Goal: Task Accomplishment & Management: Manage account settings

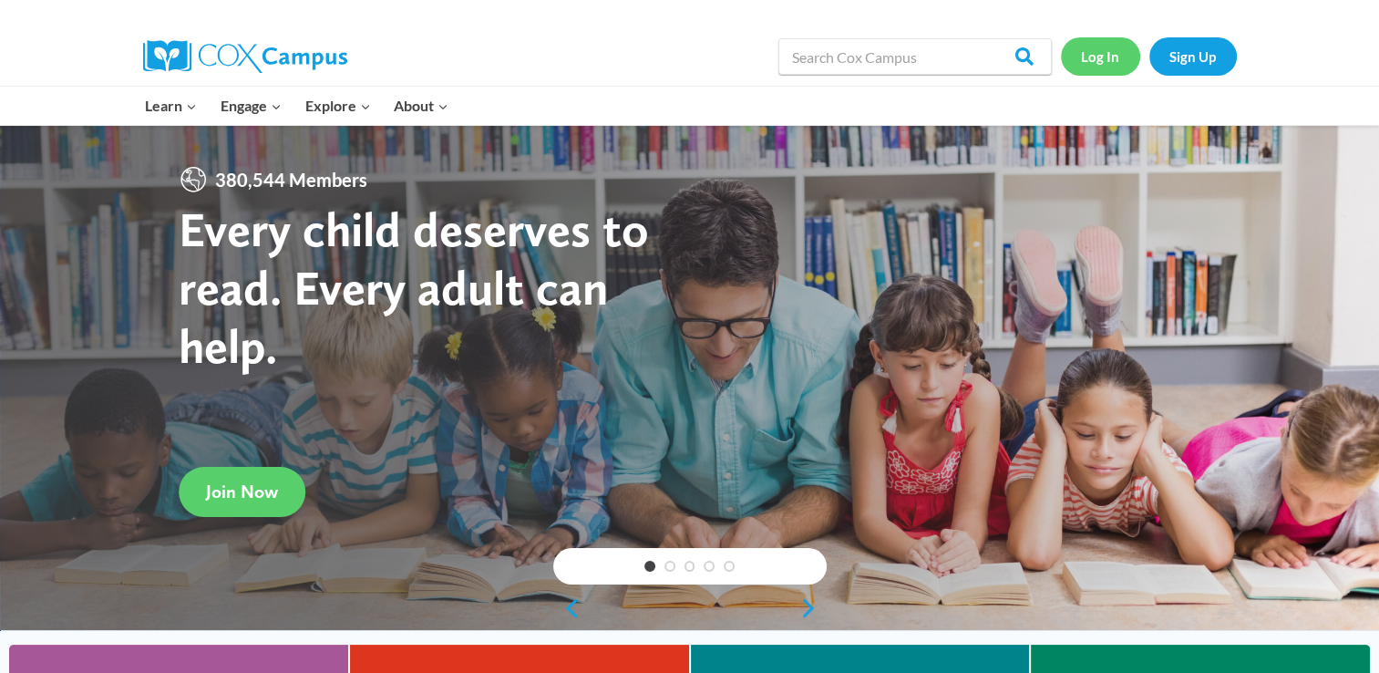
click at [1106, 58] on link "Log In" at bounding box center [1100, 55] width 79 height 37
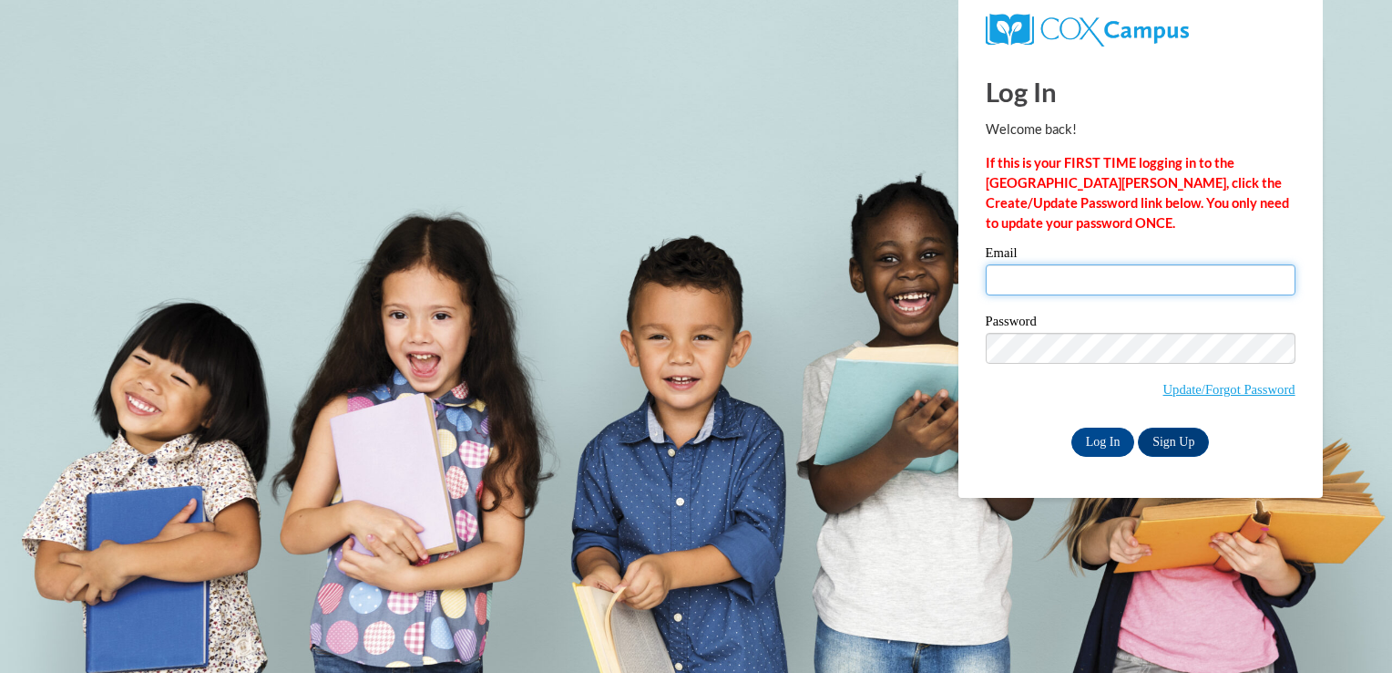
click at [1079, 274] on input "Email" at bounding box center [1141, 279] width 310 height 31
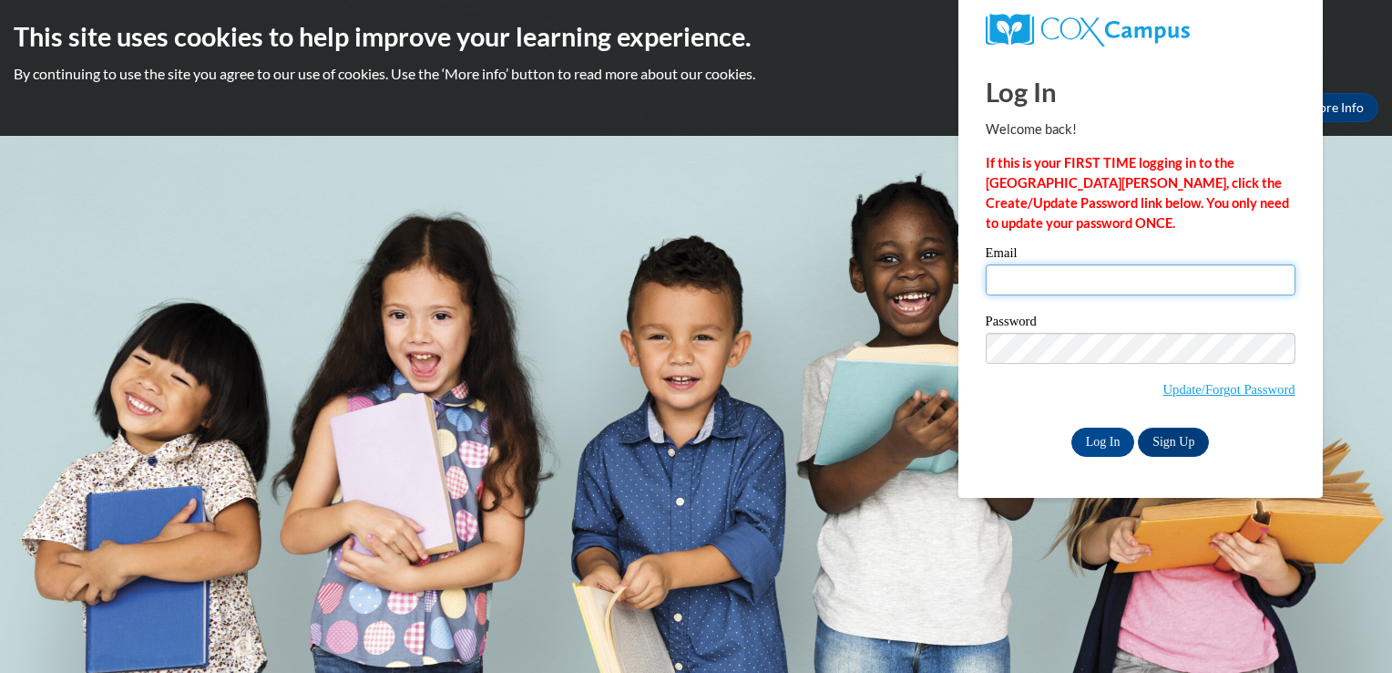
type input "dlyons2s@semo.edu"
click at [981, 316] on div "Please enter your email! Please enter your password! Email dlyons2s@semo.edu Pa…" at bounding box center [1140, 351] width 337 height 210
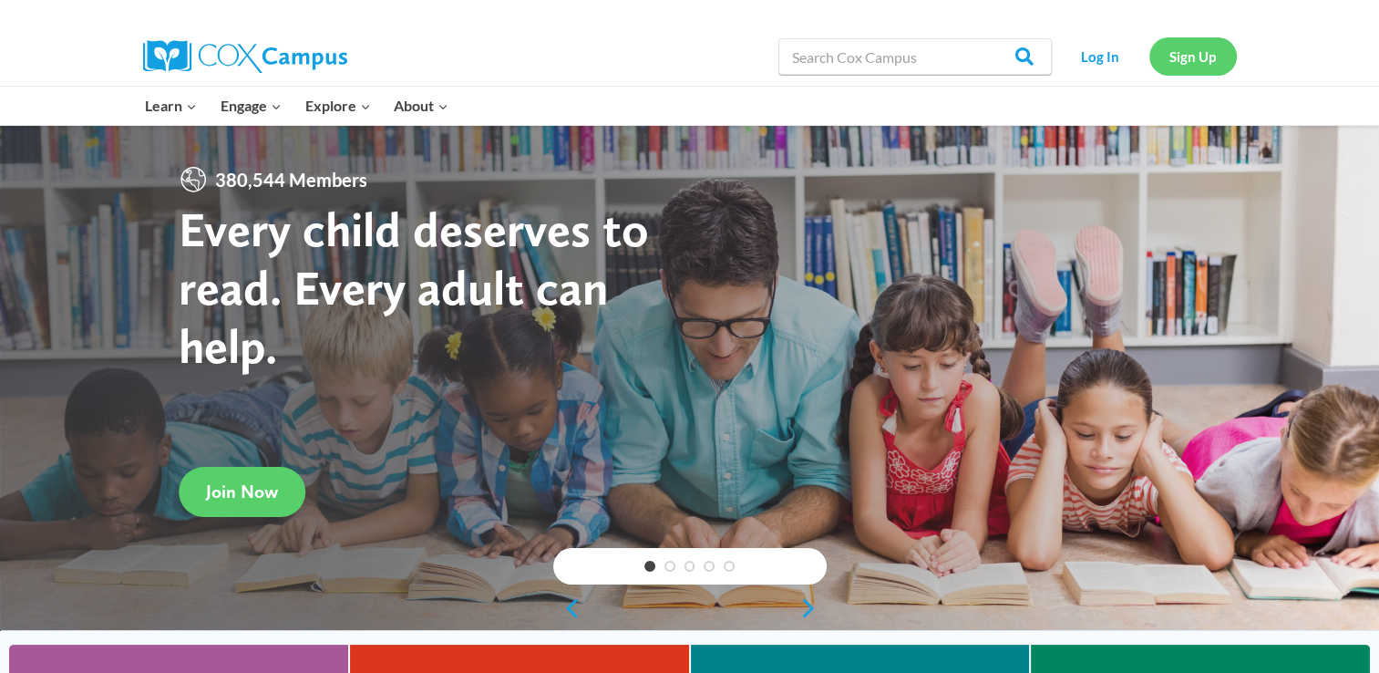
click at [1172, 71] on link "Sign Up" at bounding box center [1192, 55] width 87 height 37
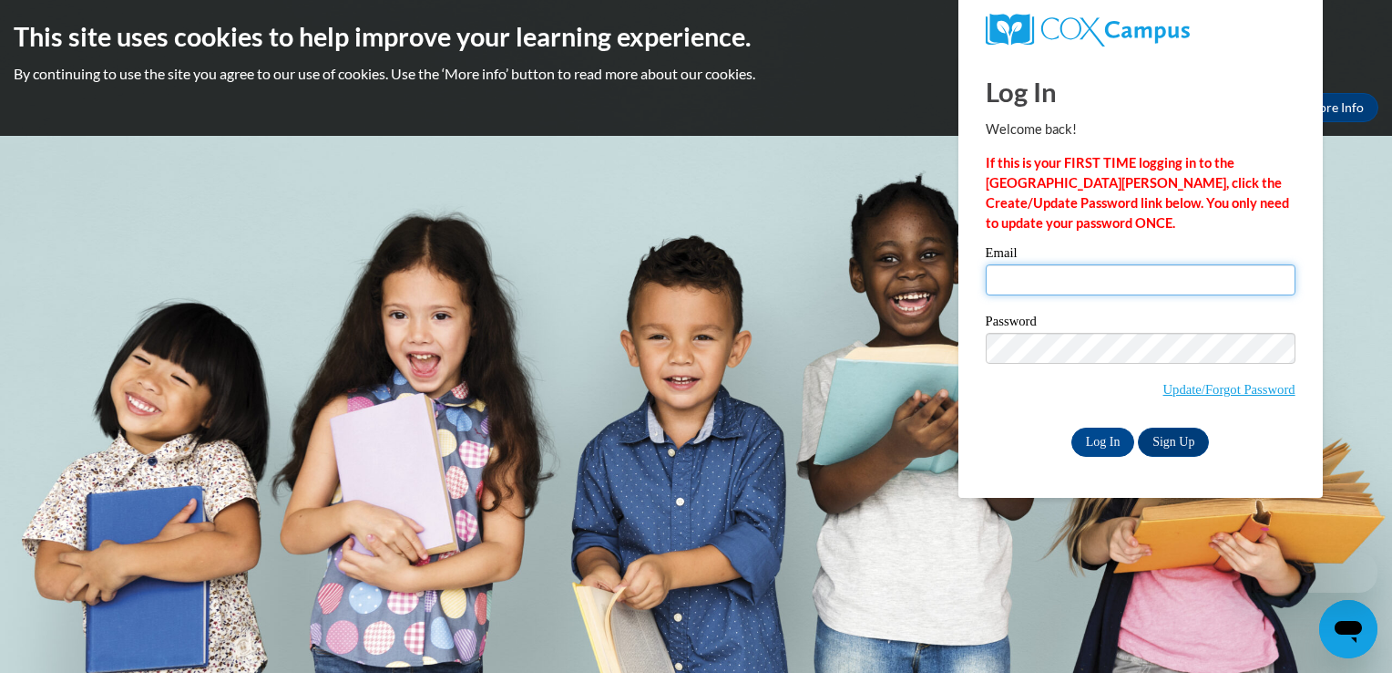
type input "[EMAIL_ADDRESS][DOMAIN_NAME]"
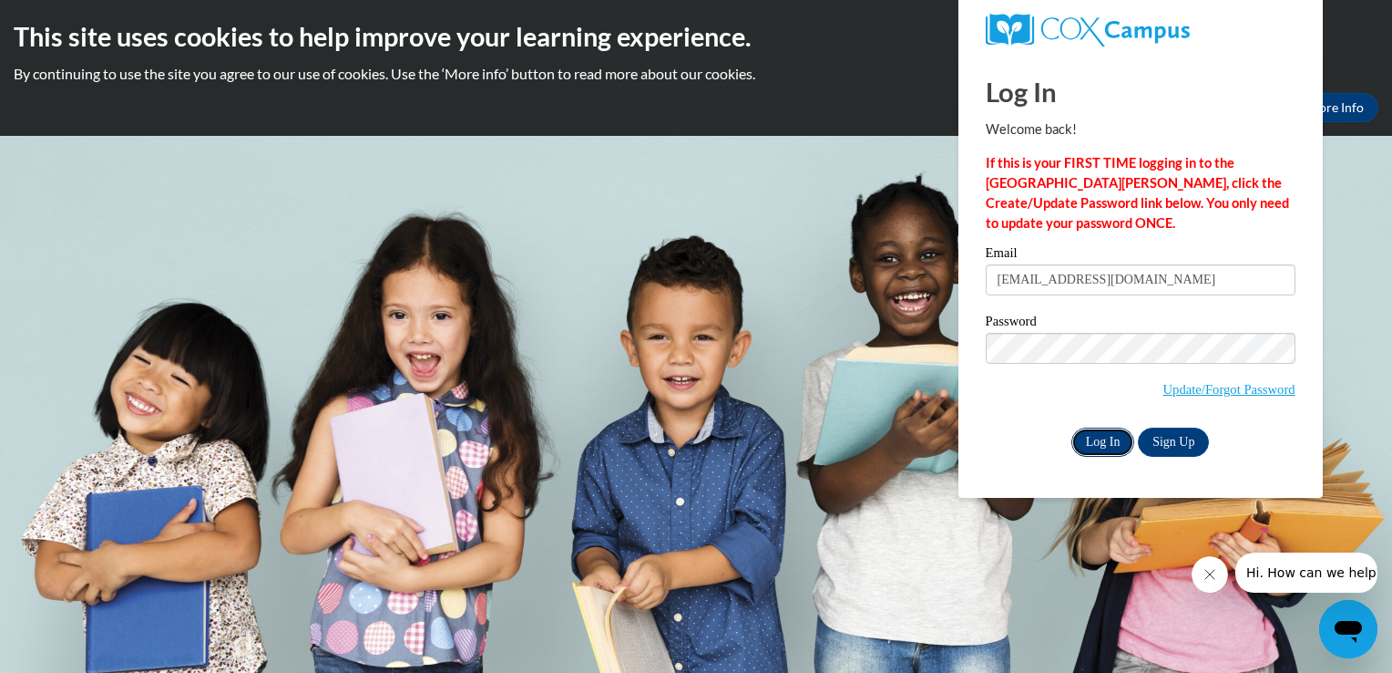
click at [1102, 442] on input "Log In" at bounding box center [1104, 441] width 64 height 29
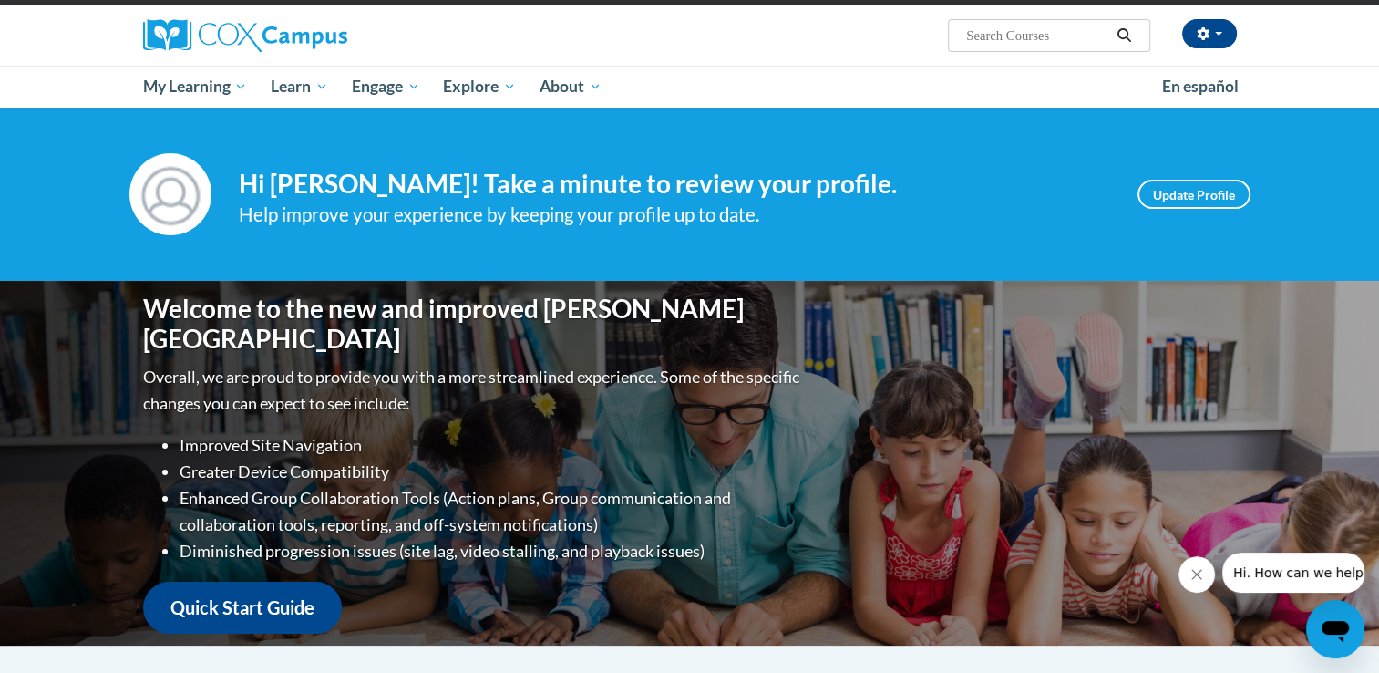
scroll to position [128, 0]
